Goal: Ask a question: Seek information or help from site administrators or community

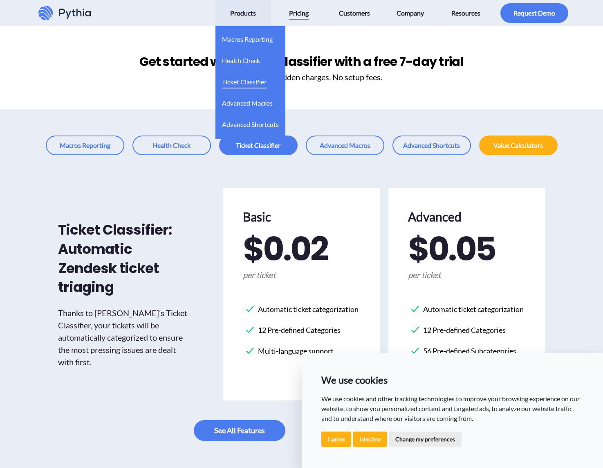
click at [257, 83] on span "Ticket Classifier" at bounding box center [244, 81] width 45 height 13
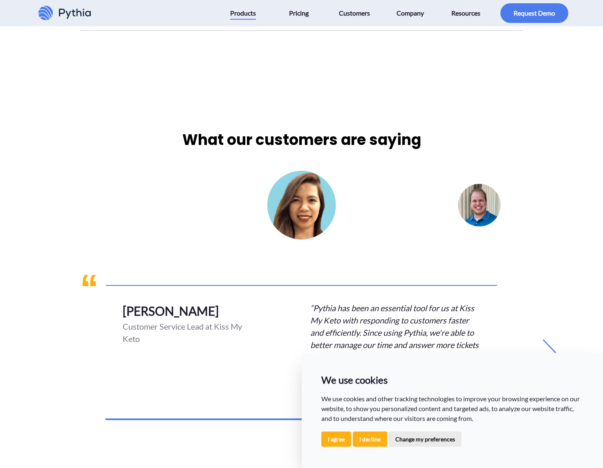
scroll to position [3972, 0]
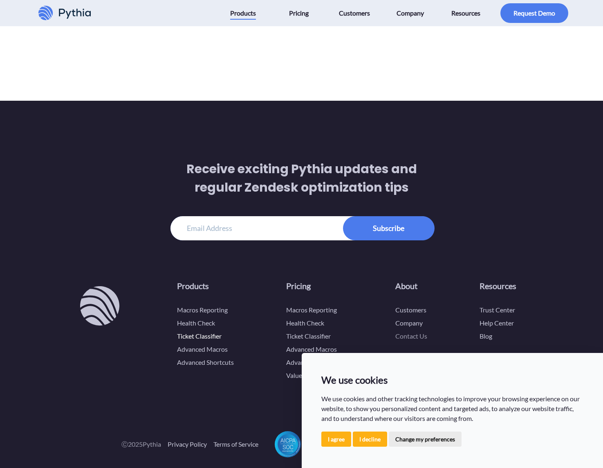
click at [419, 332] on link "Contact Us" at bounding box center [412, 336] width 32 height 8
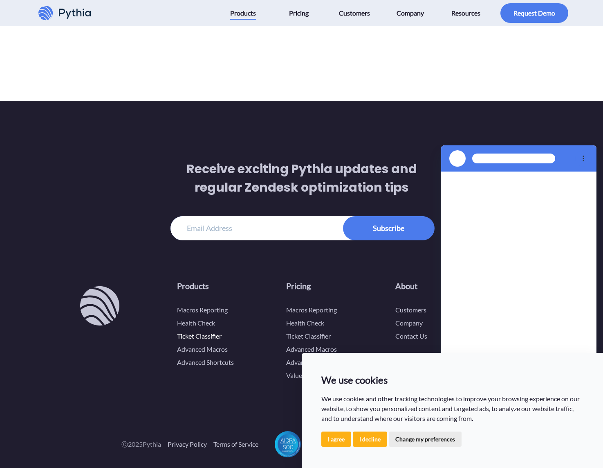
scroll to position [0, 0]
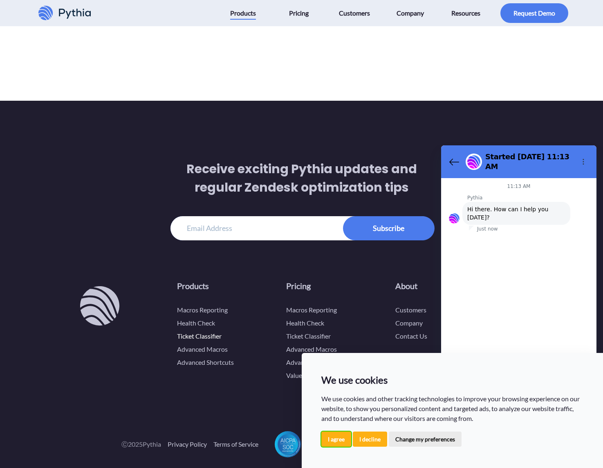
click at [333, 439] on button "I agree" at bounding box center [336, 438] width 30 height 15
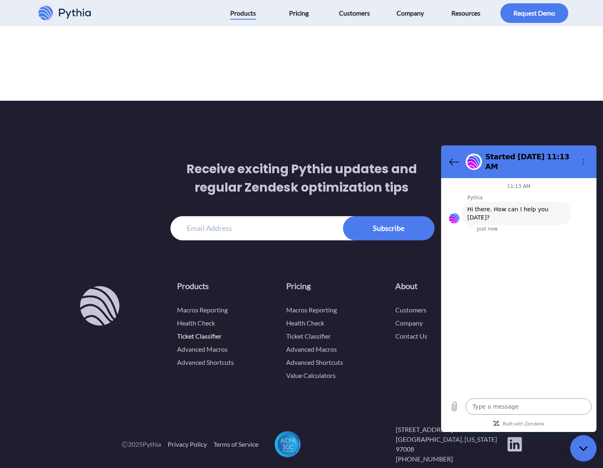
click at [489, 407] on textarea at bounding box center [529, 406] width 126 height 16
type textarea "x"
type input "[PERSON_NAME]"
click at [556, 273] on button "Next" at bounding box center [569, 281] width 27 height 16
type textarea "x"
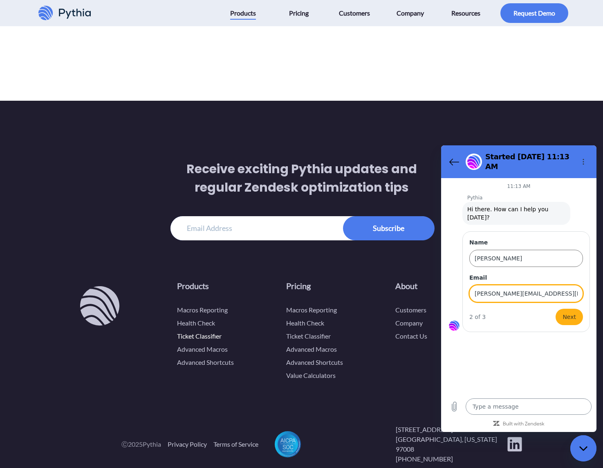
type input "[PERSON_NAME][EMAIL_ADDRESS][DOMAIN_NAME]"
click at [556, 308] on button "Next" at bounding box center [569, 316] width 27 height 16
type textarea "x"
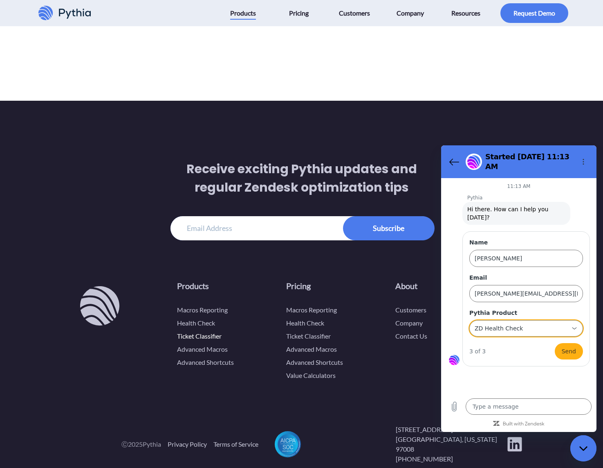
click at [519, 321] on div "ZD Health Check ZD Health Check" at bounding box center [521, 328] width 95 height 15
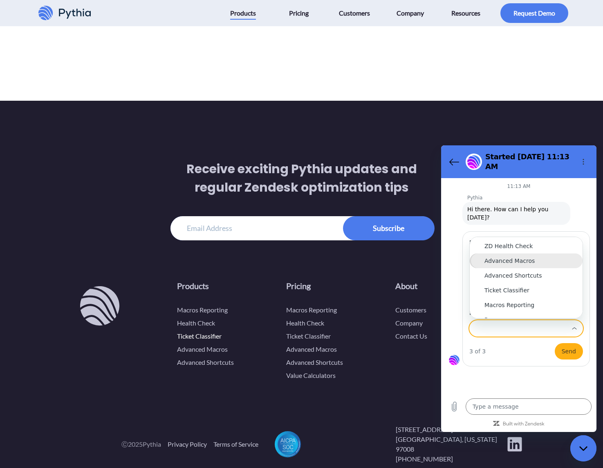
click at [526, 256] on div "Advanced Macros" at bounding box center [526, 260] width 83 height 8
type input "Advanced Macros"
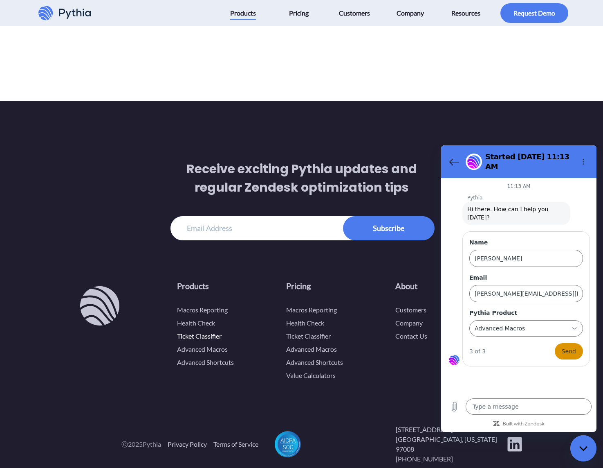
click at [568, 346] on span "Send" at bounding box center [569, 351] width 14 height 10
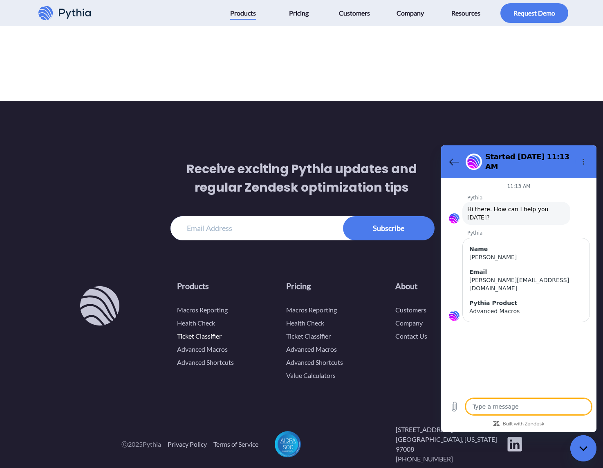
type textarea "x"
type textarea "h"
type textarea "x"
type textarea "i"
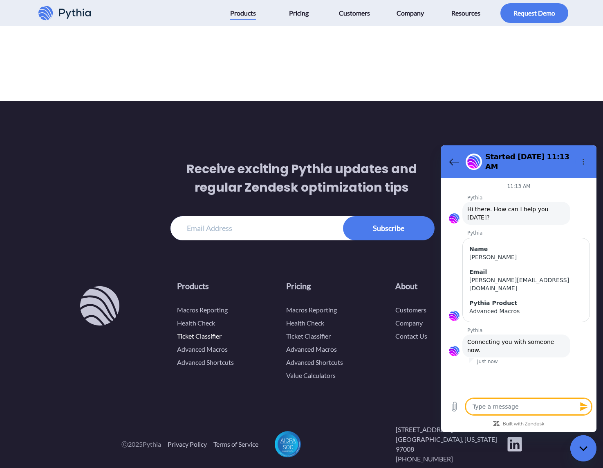
type textarea "x"
type textarea "i"
type textarea "x"
type textarea "i w"
type textarea "x"
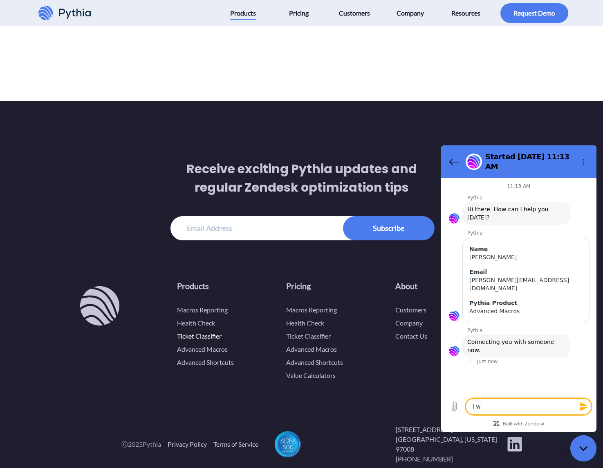
type textarea "i wo"
type textarea "x"
type textarea "i wor"
type textarea "x"
type textarea "i work"
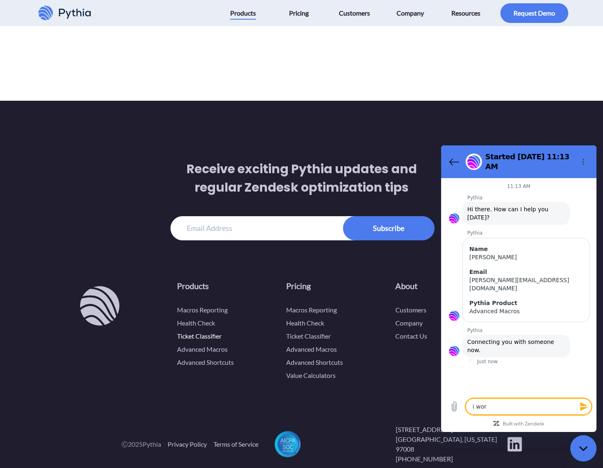
type textarea "x"
type textarea "i work"
type textarea "x"
type textarea "i work a"
type textarea "x"
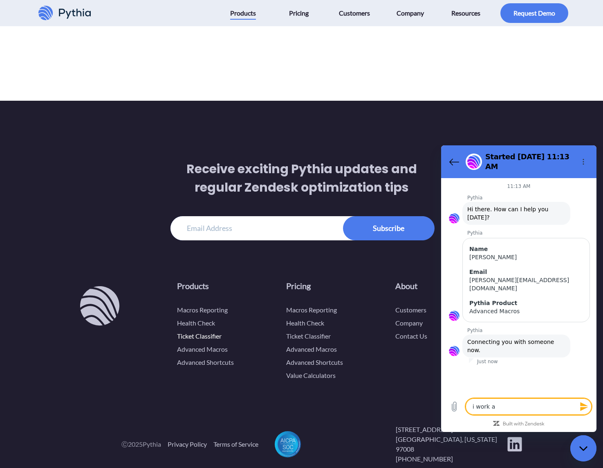
type textarea "i work at"
type textarea "x"
type textarea "i work at"
type textarea "x"
type textarea "i work at a"
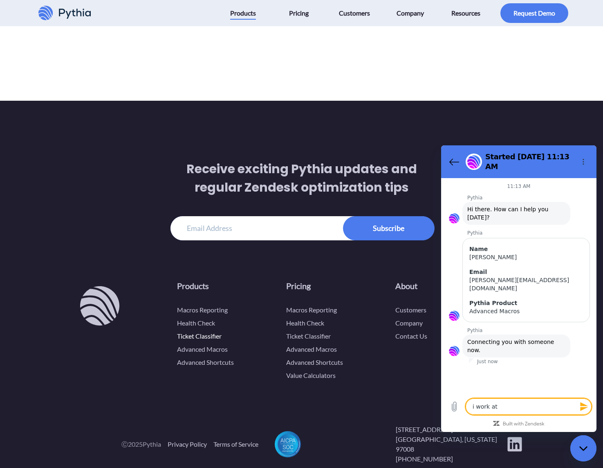
type textarea "x"
type textarea "i work at a"
type textarea "x"
type textarea "i work at a h"
type textarea "x"
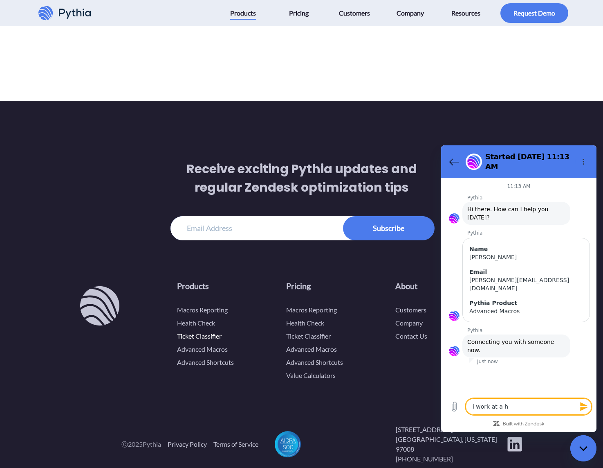
type textarea "i work at a he"
type textarea "x"
type textarea "i work at a hea"
type textarea "x"
type textarea "i work at a heal"
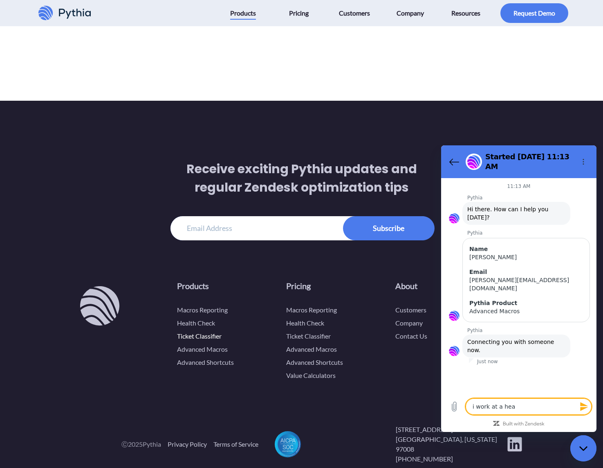
type textarea "x"
type textarea "i work at a healt"
type textarea "x"
type textarea "i work at a health"
type textarea "x"
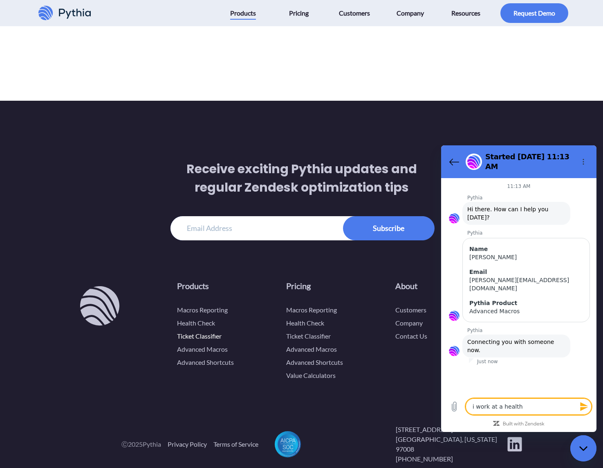
type textarea "i work at a healthc"
type textarea "x"
type textarea "i work at a healthca"
type textarea "x"
type textarea "i work at a healthcar"
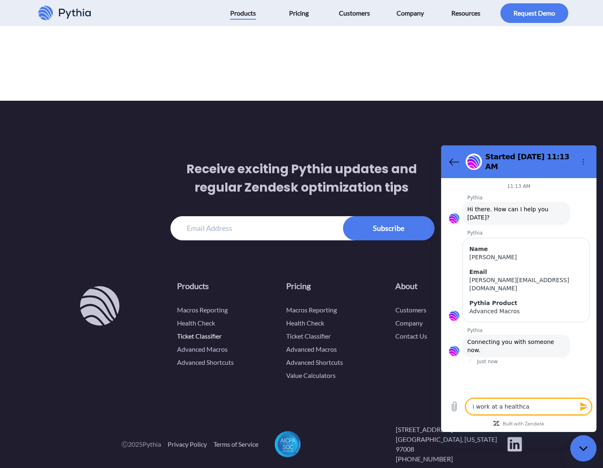
type textarea "x"
type textarea "i work at a healthcare"
type textarea "x"
type textarea "i work at a healthcare"
type textarea "x"
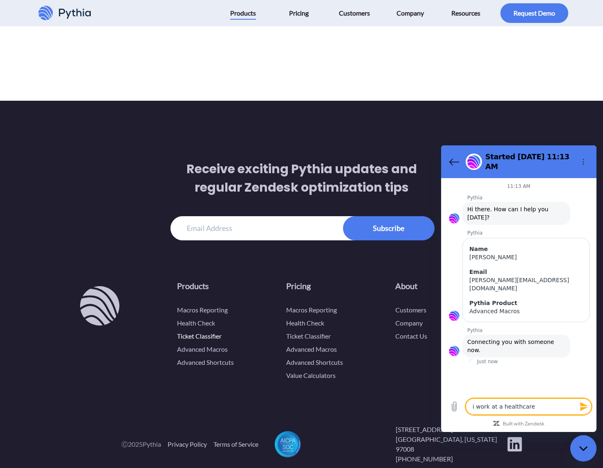
type textarea "i work at a healthcare c"
type textarea "x"
type textarea "i work at a healthcare co"
type textarea "x"
type textarea "i work at a healthcare com"
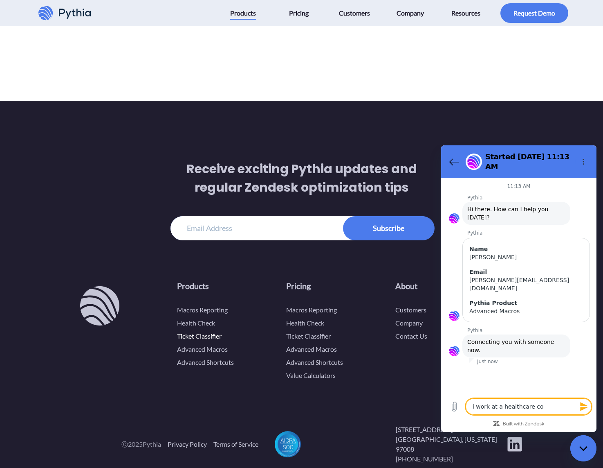
type textarea "x"
type textarea "i work at a healthcare comp"
type textarea "x"
type textarea "i work at a healthcare compa"
type textarea "x"
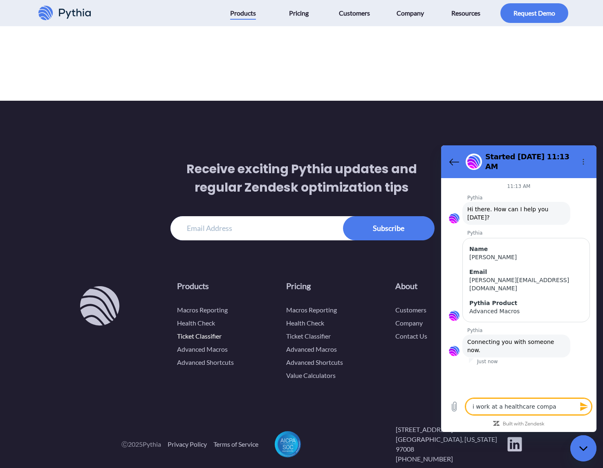
type textarea "i work at a healthcare compan"
type textarea "x"
type textarea "i work at a healthcare company"
type textarea "x"
type textarea "i work at a healthcare company,"
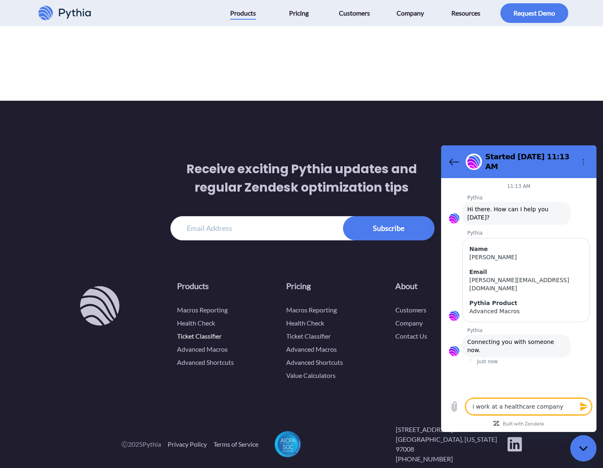
type textarea "x"
type textarea "i work at a healthcare company,"
type textarea "x"
type textarea "i work at a healthcare company, a"
type textarea "x"
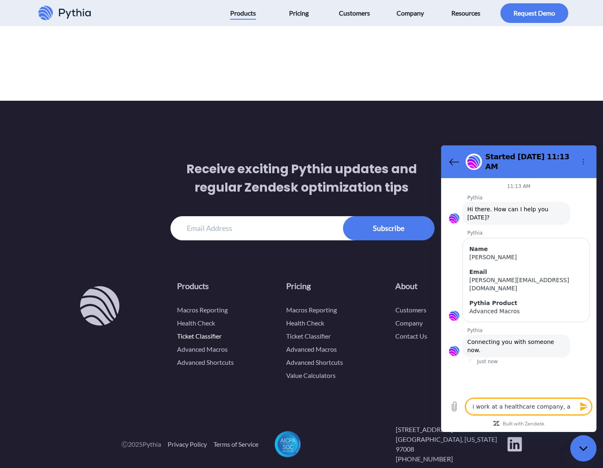
type textarea "i work at a healthcare company, an"
type textarea "x"
type textarea "i work at a healthcare company, and"
type textarea "x"
type textarea "i work at a healthcare company, and"
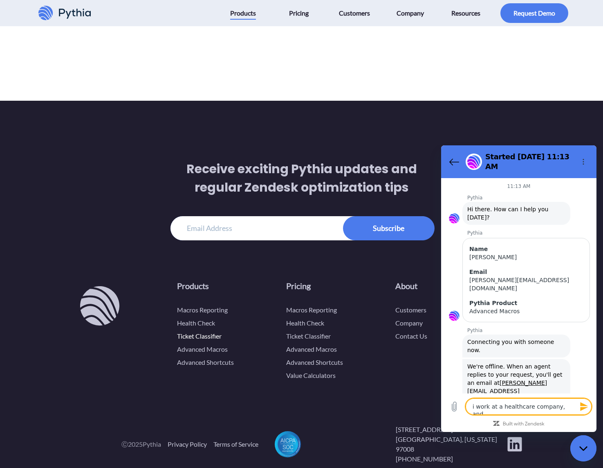
type textarea "x"
type textarea "i work at a healthcare company, and I"
type textarea "x"
type textarea "i work at a healthcare company, and I"
type textarea "x"
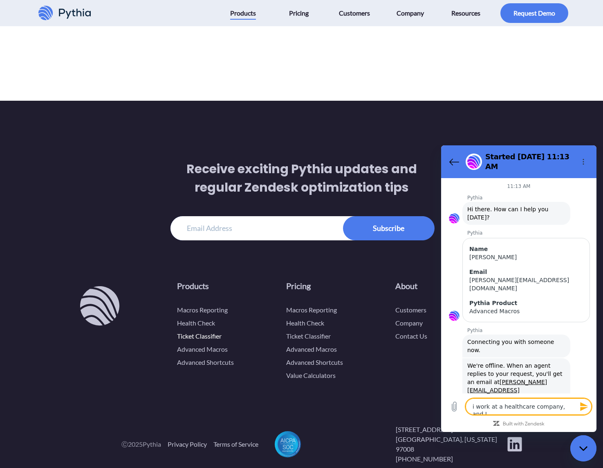
type textarea "i work at a healthcare company, and I w"
type textarea "x"
type textarea "i work at a healthcare company, and I [GEOGRAPHIC_DATA]"
type textarea "x"
type textarea "i work at a healthcare company, and I was"
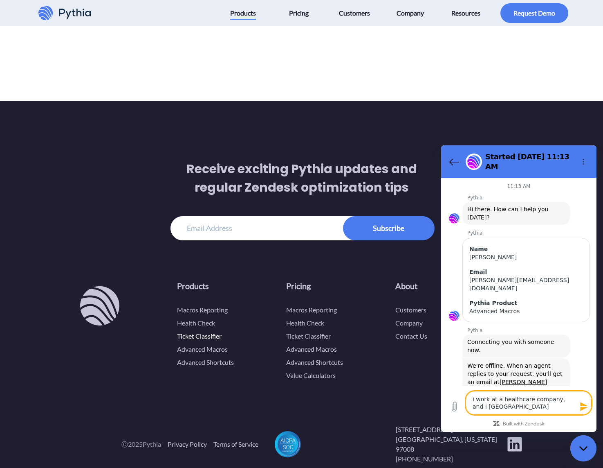
type textarea "x"
type textarea "i work at a healthcare company, and I was"
type textarea "x"
type textarea "i work at a healthcare company, and I was w"
type textarea "x"
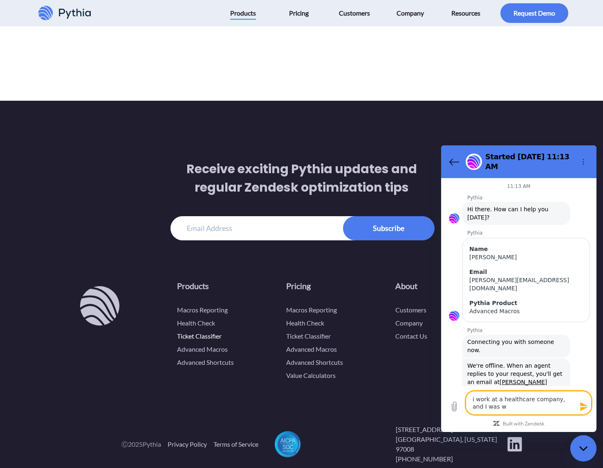
type textarea "i work at a healthcare company, and I was wo"
type textarea "x"
type textarea "i work at a healthcare company, and I was won"
type textarea "x"
type textarea "i work at a healthcare company, and I was wond"
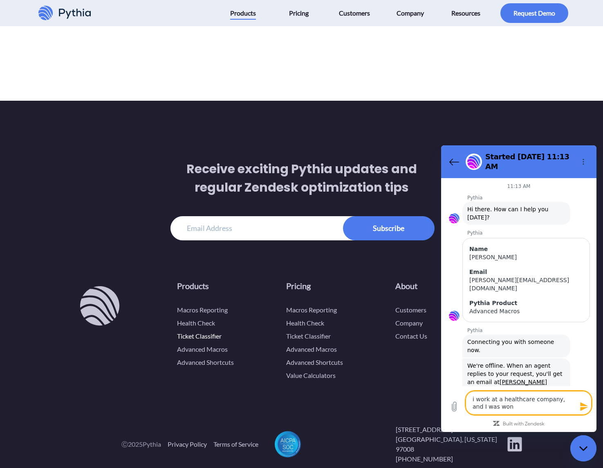
type textarea "x"
type textarea "i work at a healthcare company, and I was wonde"
type textarea "x"
type textarea "i work at a healthcare company, and I was wonder"
type textarea "x"
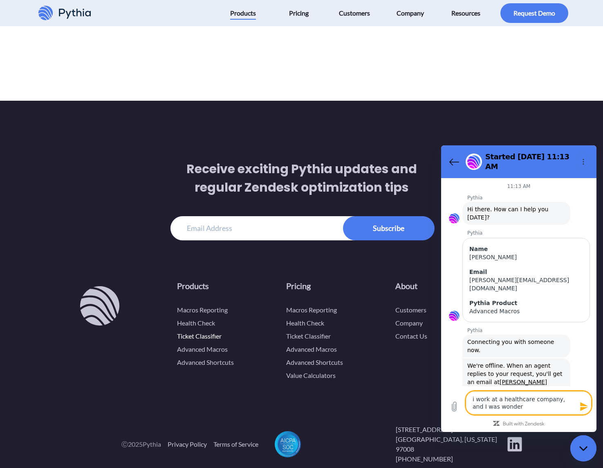
type textarea "i work at a healthcare company, and I was wonderi"
type textarea "x"
type textarea "i work at a healthcare company, and I was wonderin"
type textarea "x"
type textarea "i work at a healthcare company, and I was wondering"
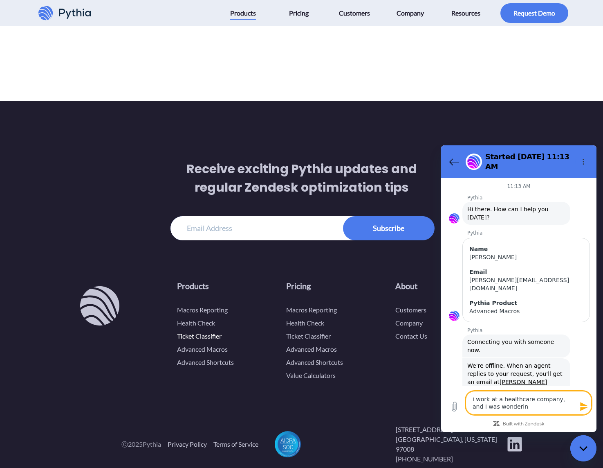
type textarea "x"
type textarea "i work at a healthcare company, and I was wondering"
type textarea "x"
type textarea "i work at a healthcare company, and I was wondering i"
type textarea "x"
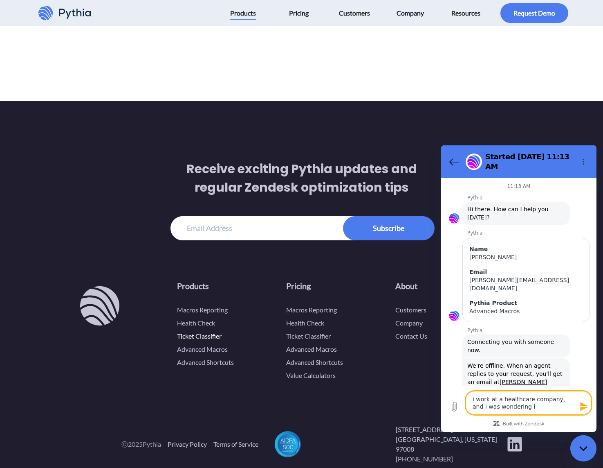
type textarea "i work at a healthcare company, and I was wondering if"
type textarea "x"
type textarea "i work at a healthcare company, and I was wondering if"
type textarea "x"
type textarea "i work at a healthcare company, and I was wondering if y"
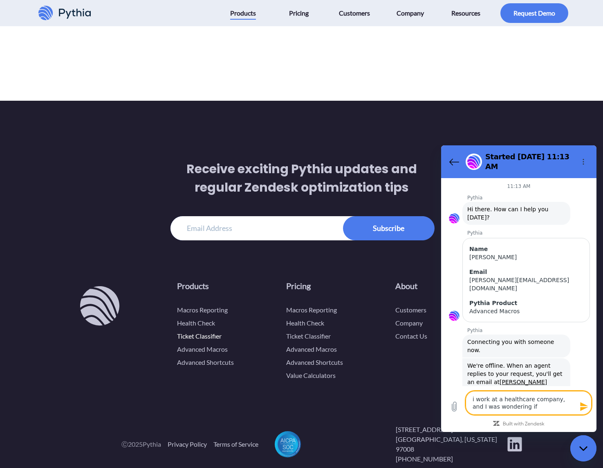
type textarea "x"
type textarea "i work at a healthcare company, and I"
type textarea "x"
type textarea "i work at a healthcare company, and I"
